Goal: Information Seeking & Learning: Find contact information

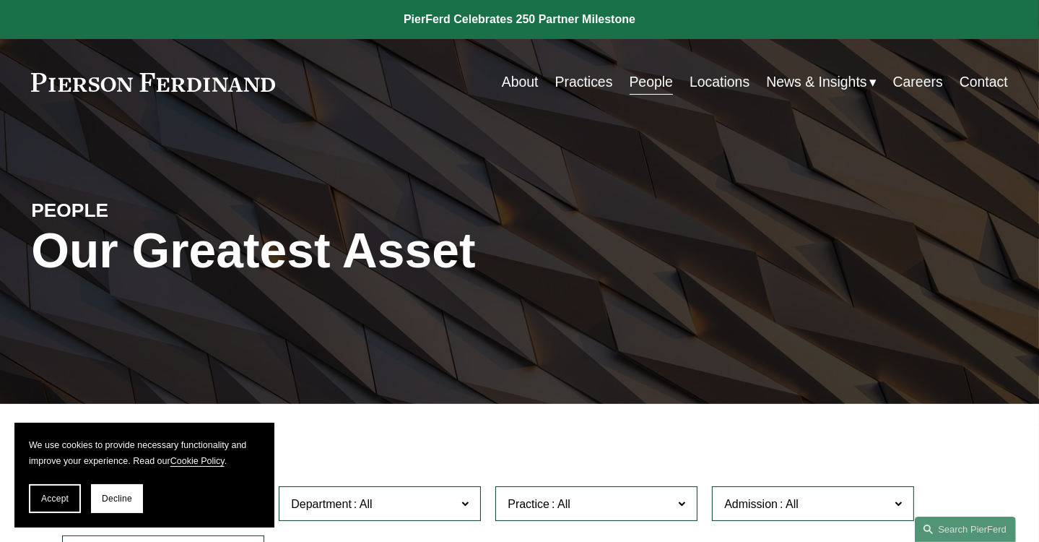
click at [722, 82] on link "Locations" at bounding box center [720, 82] width 60 height 28
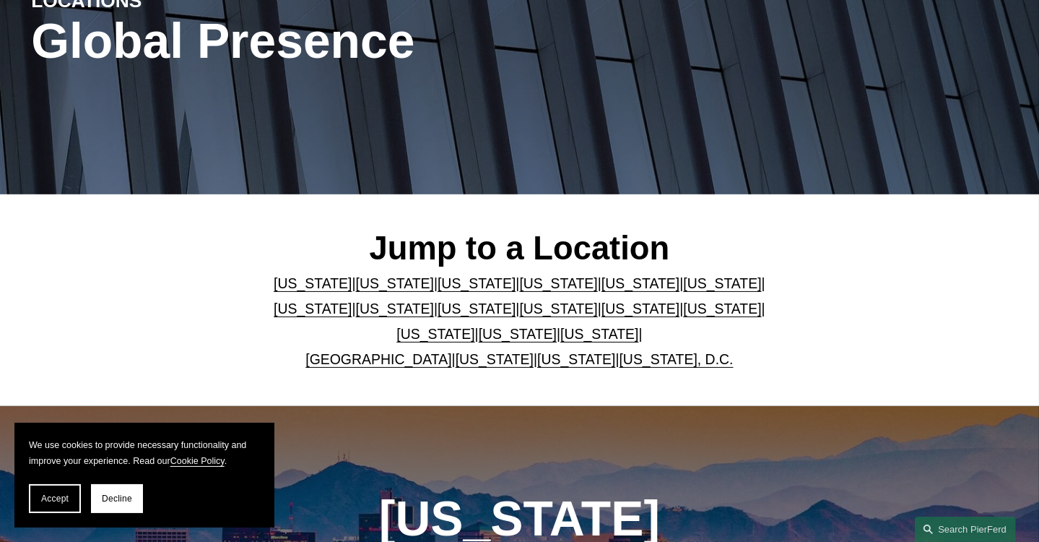
scroll to position [217, 0]
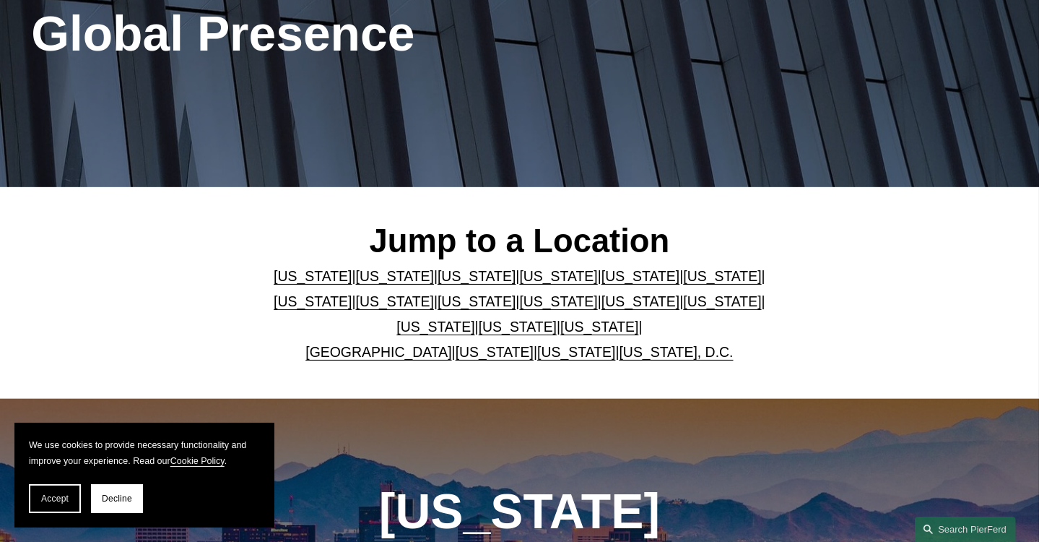
click at [479, 330] on link "[US_STATE]" at bounding box center [518, 327] width 78 height 16
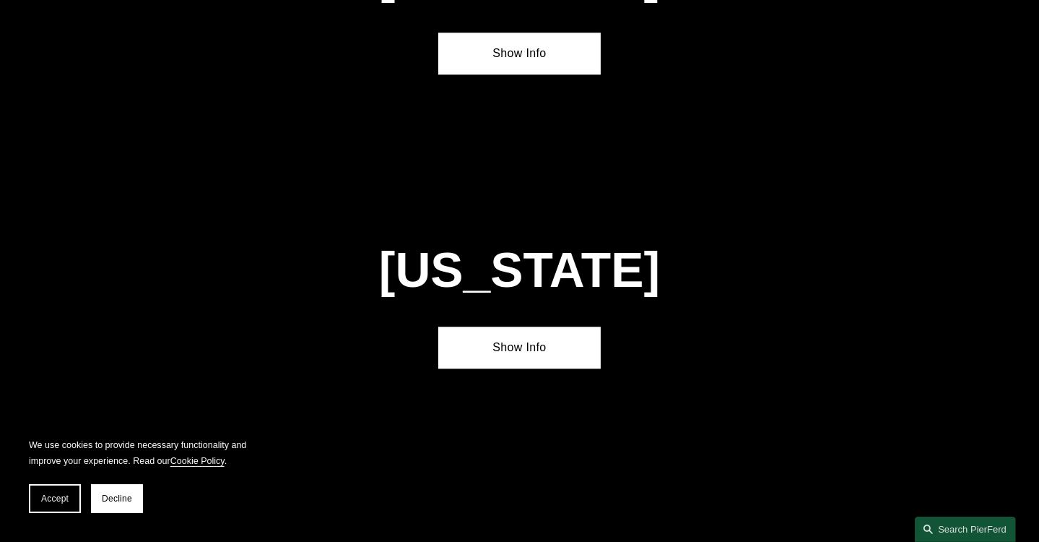
scroll to position [4483, 0]
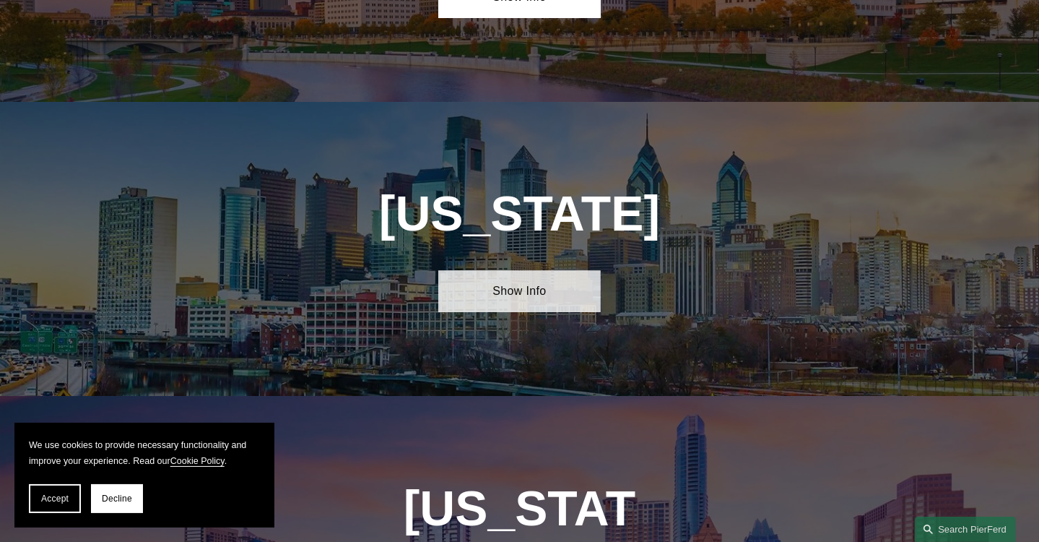
click at [508, 270] on link "Show Info" at bounding box center [519, 291] width 163 height 42
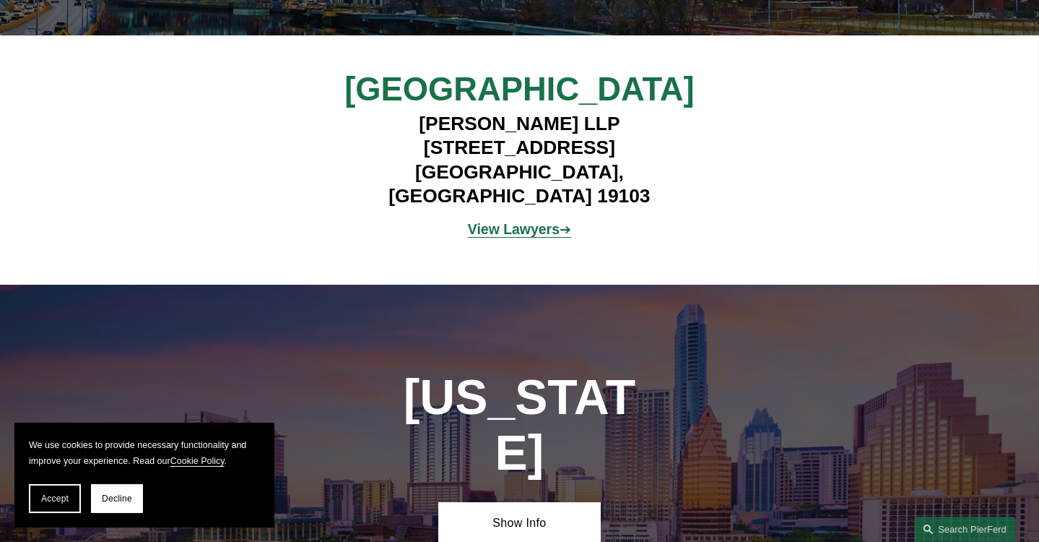
scroll to position [4844, 0]
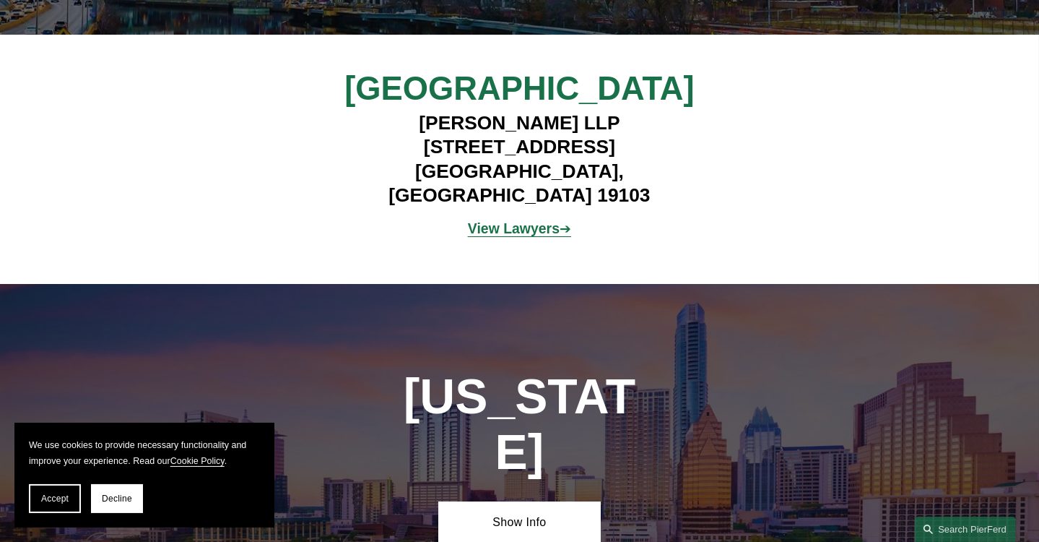
click at [523, 220] on strong "View Lawyers" at bounding box center [514, 228] width 92 height 16
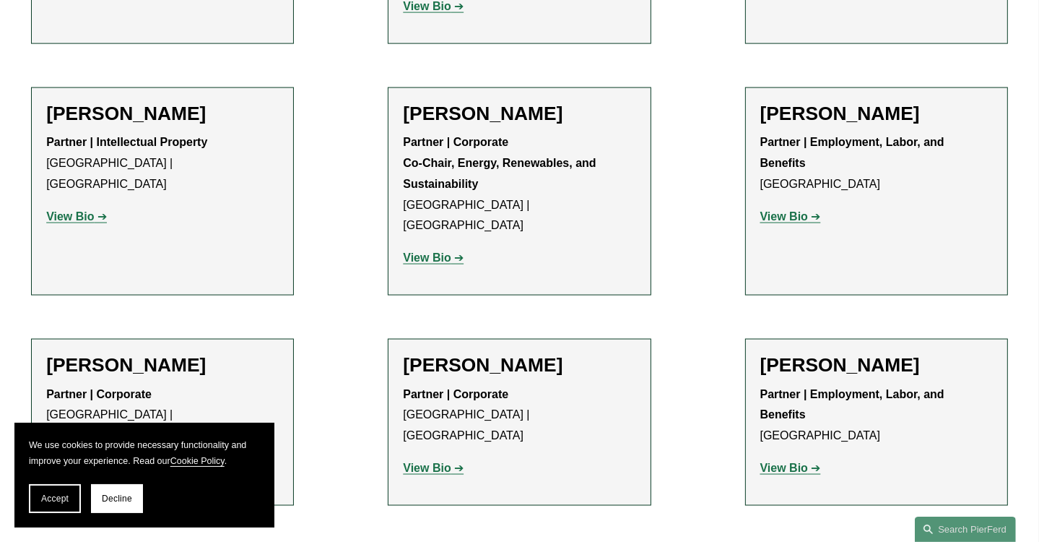
scroll to position [2167, 0]
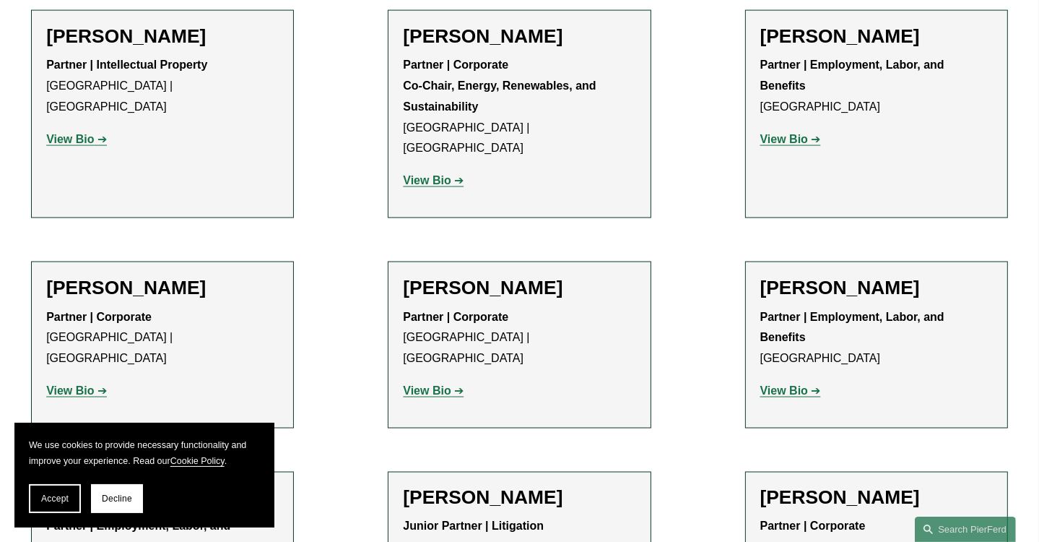
click at [412, 384] on strong "View Bio" at bounding box center [427, 390] width 48 height 12
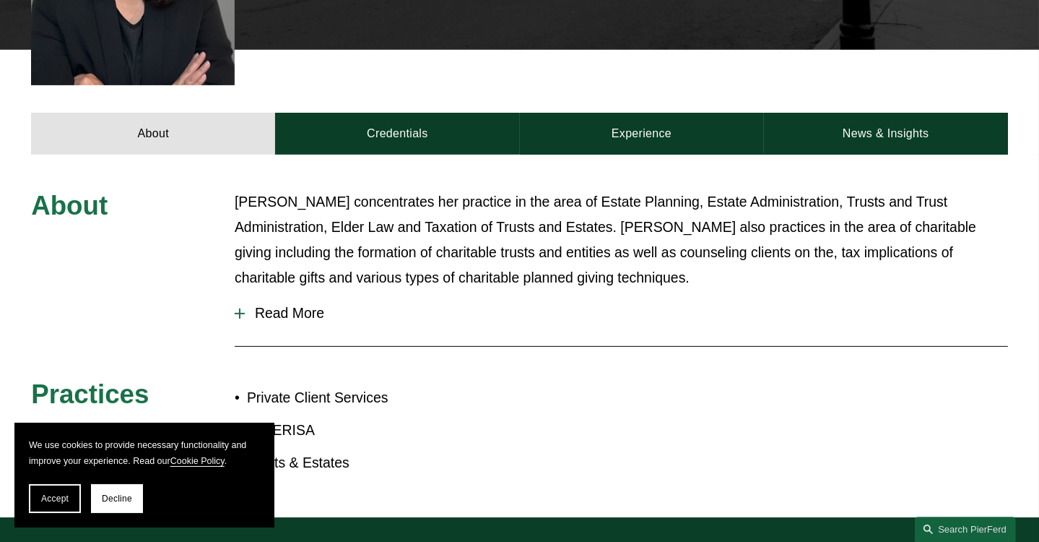
scroll to position [289, 0]
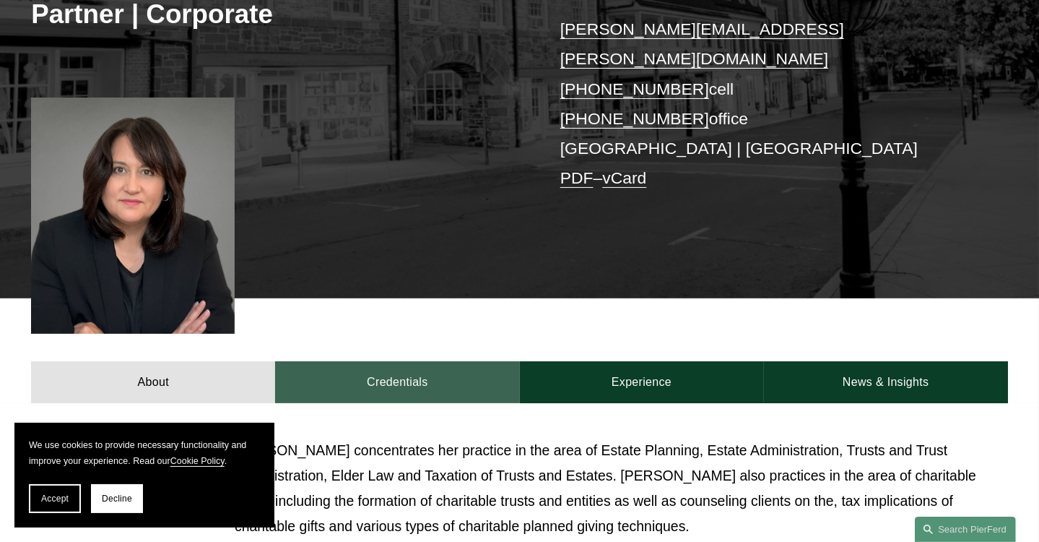
click at [376, 361] on link "Credentials" at bounding box center [397, 382] width 244 height 42
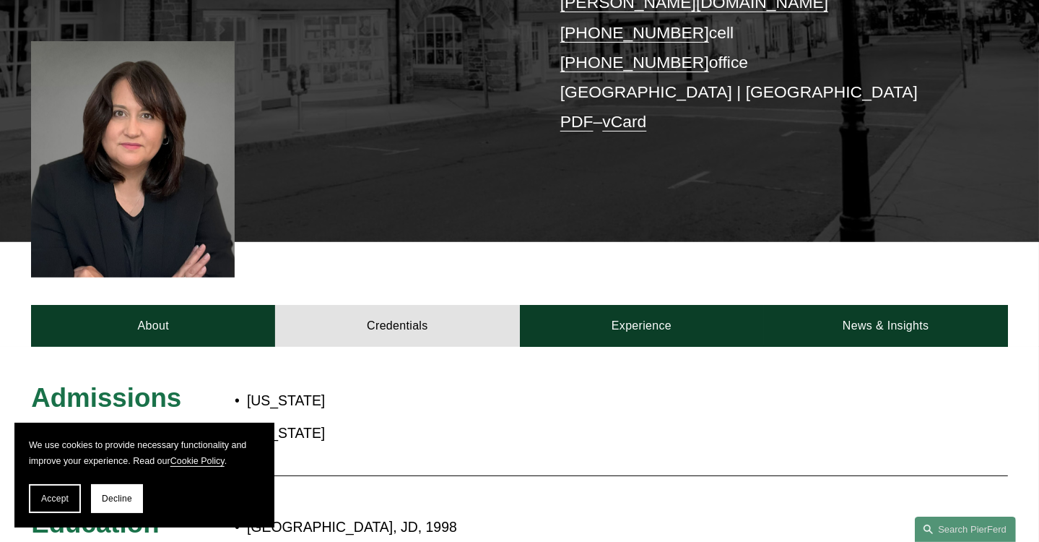
scroll to position [433, 0]
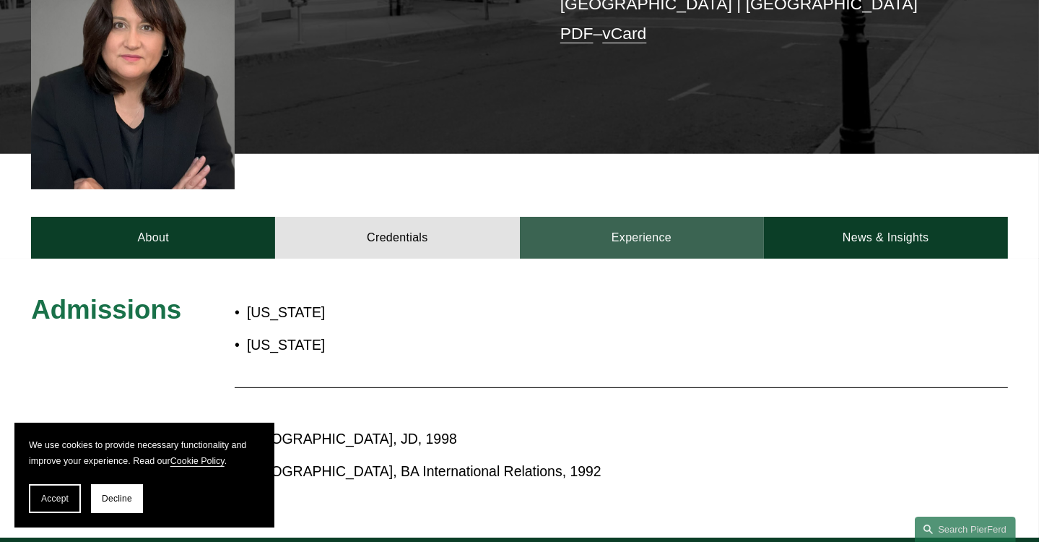
click at [670, 217] on link "Experience" at bounding box center [642, 238] width 244 height 42
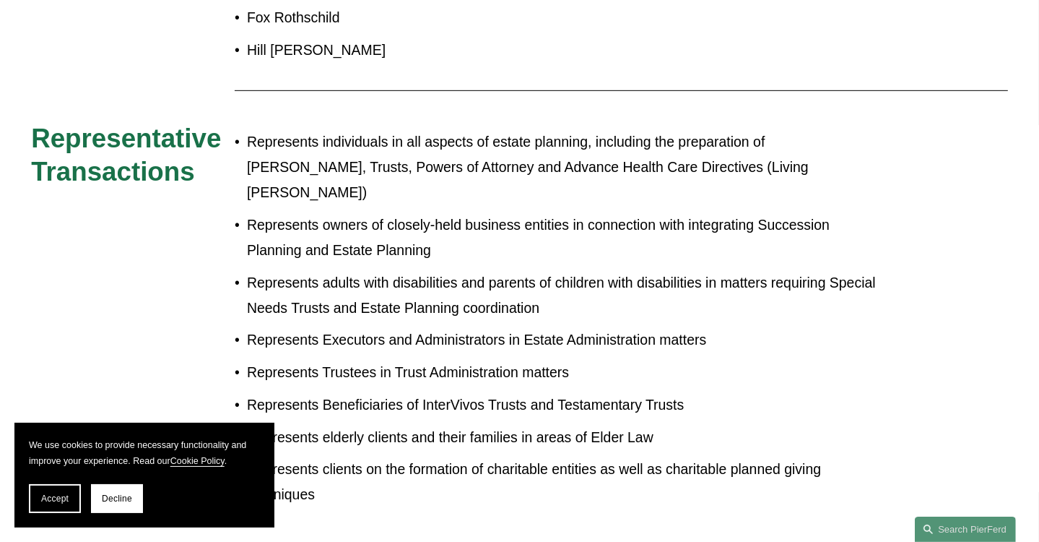
scroll to position [794, 0]
